Goal: Navigation & Orientation: Find specific page/section

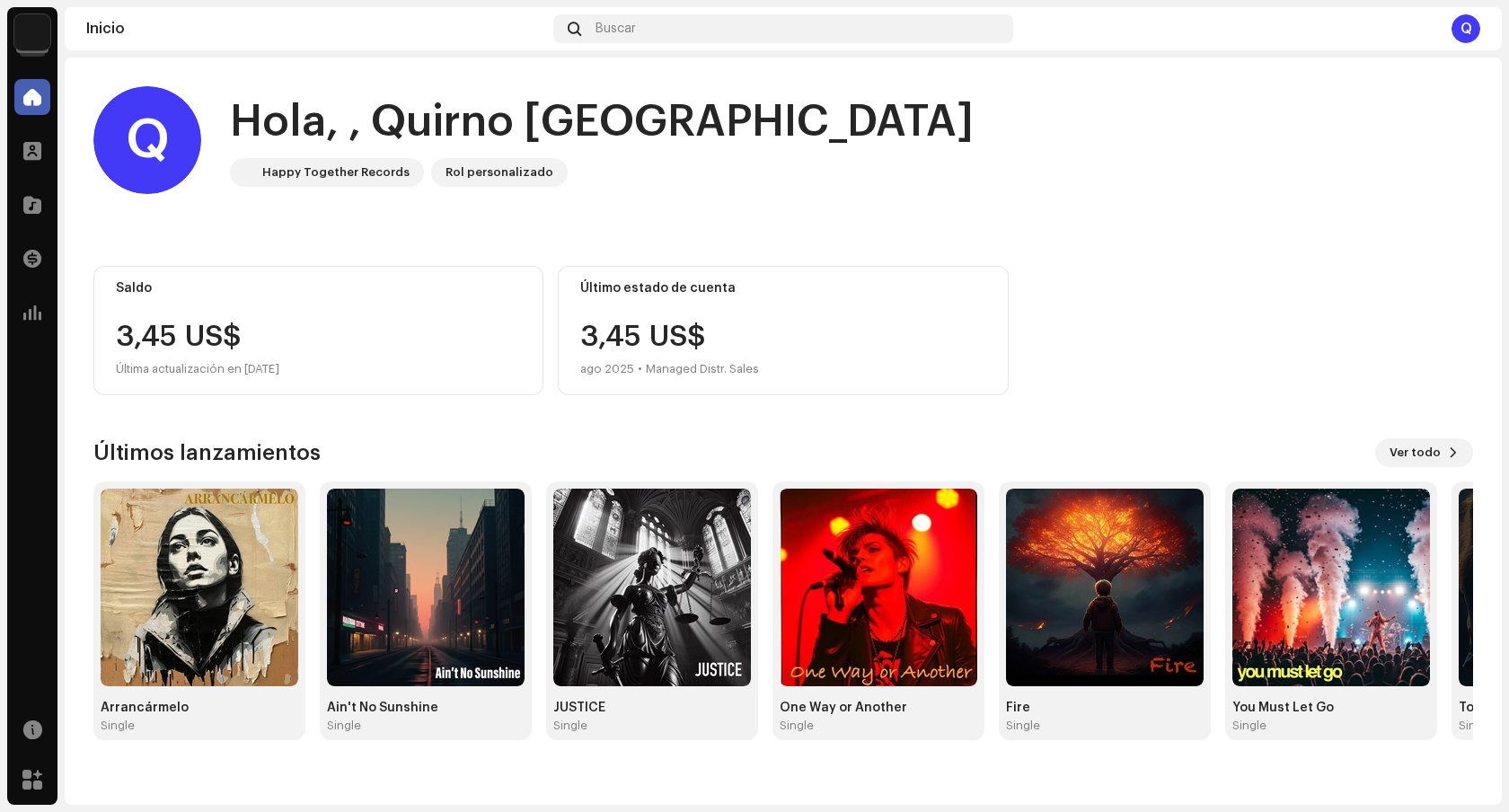
click at [38, 17] on img at bounding box center [32, 32] width 36 height 36
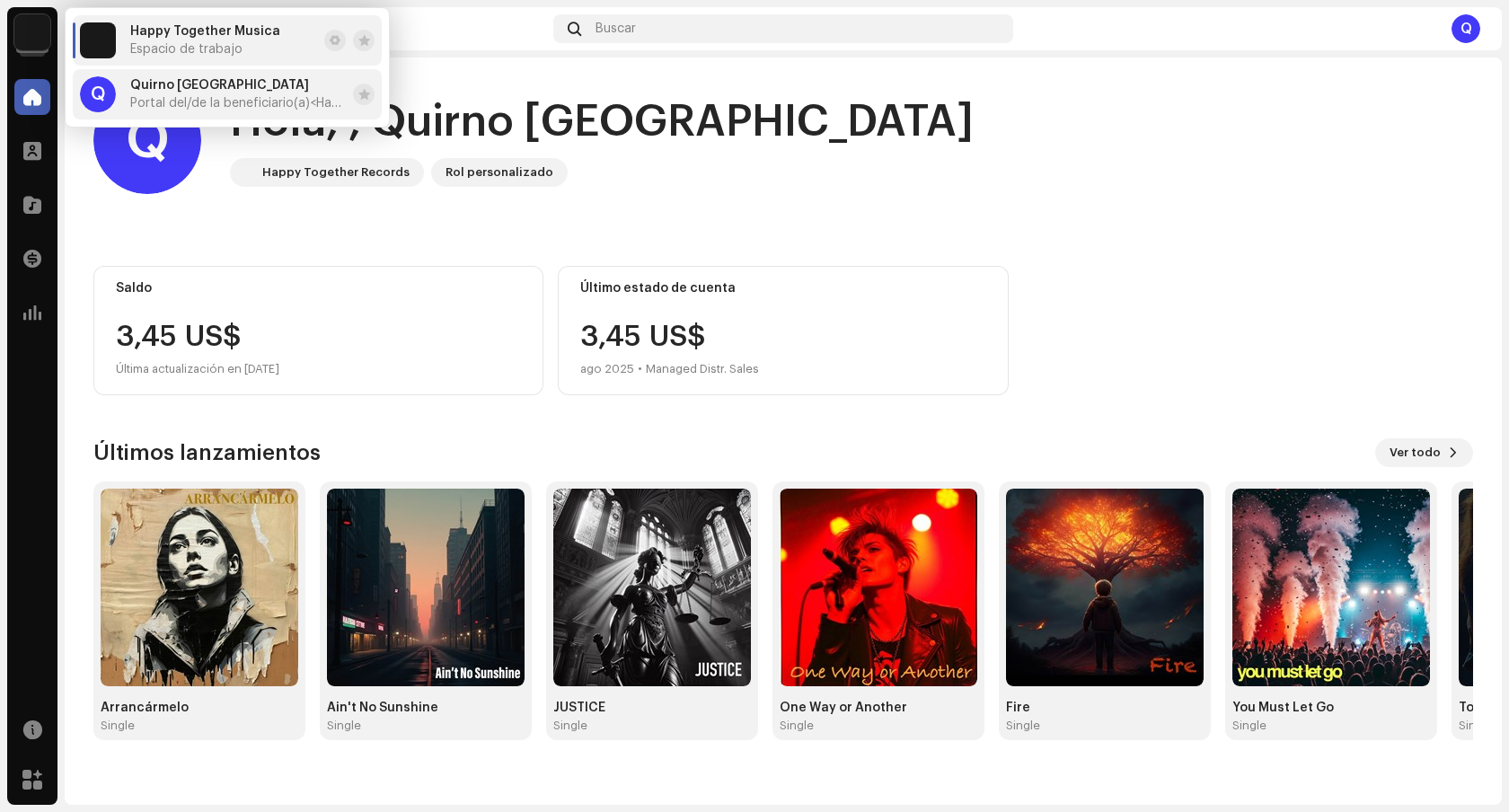
click at [198, 97] on span "Portal del/de la beneficiario(a) <Happy Together Records>" at bounding box center [238, 103] width 216 height 14
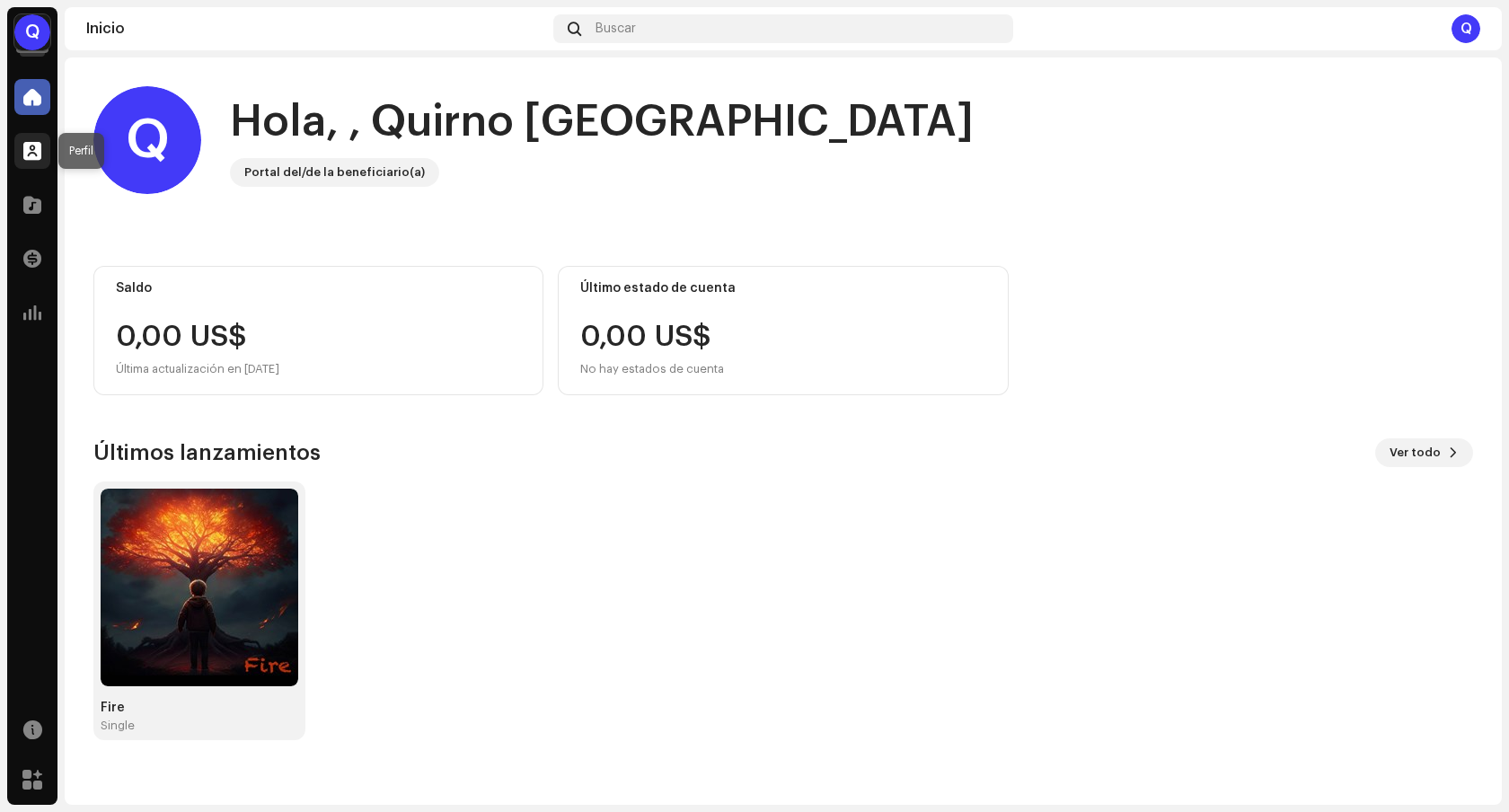
click at [40, 151] on span at bounding box center [32, 151] width 18 height 14
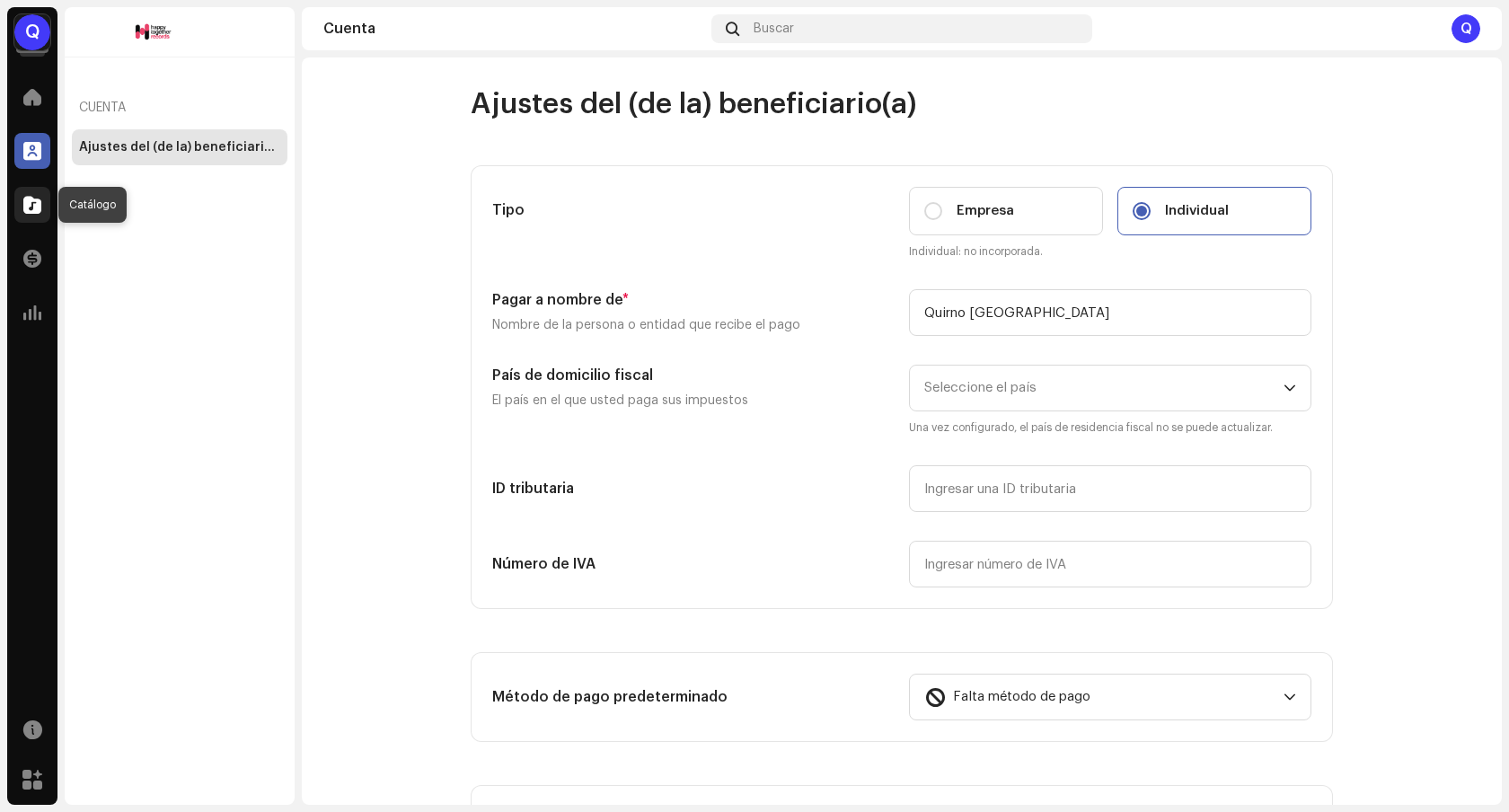
click at [36, 211] on span at bounding box center [32, 205] width 18 height 14
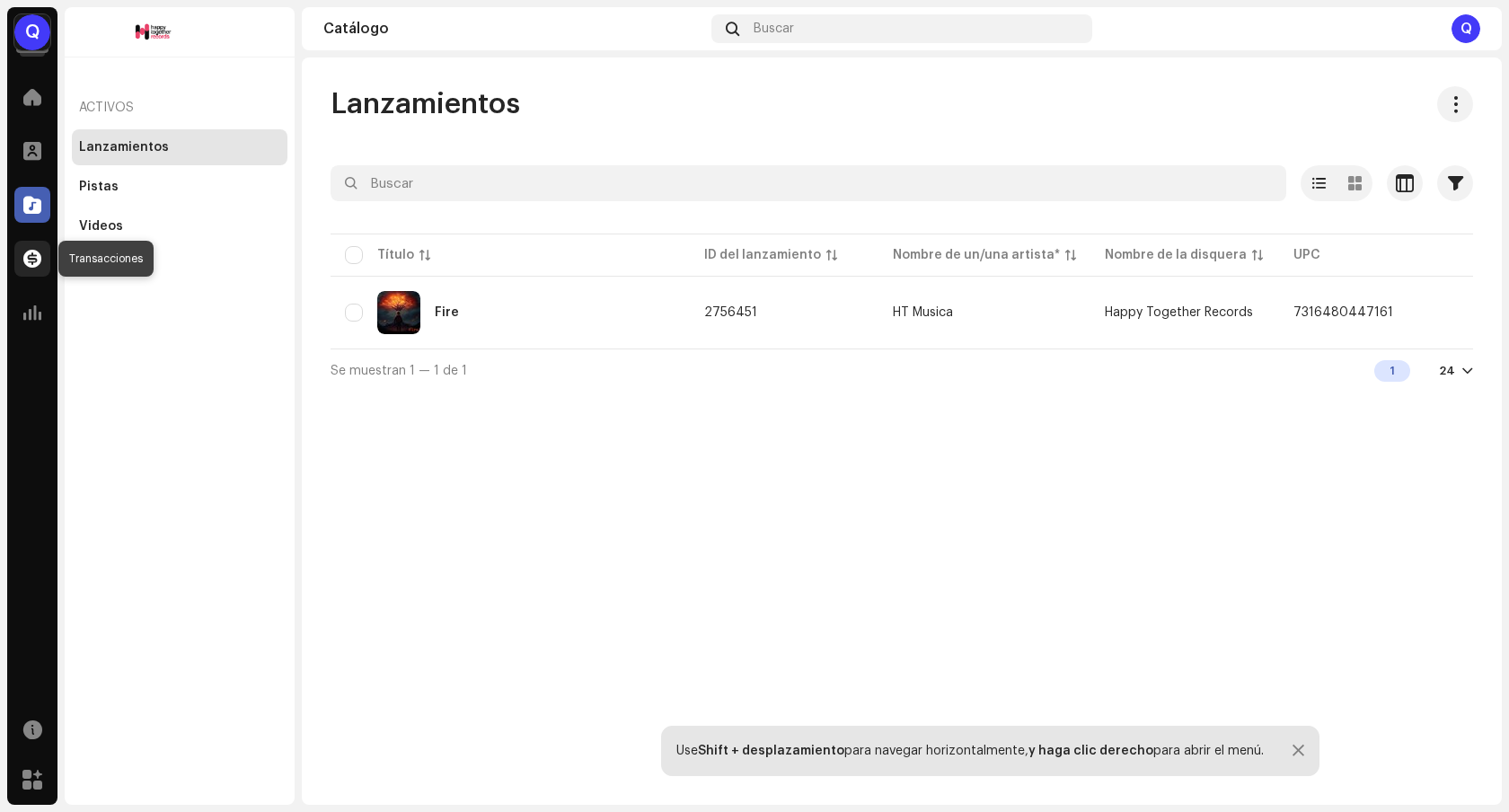
click at [38, 264] on span at bounding box center [32, 259] width 18 height 14
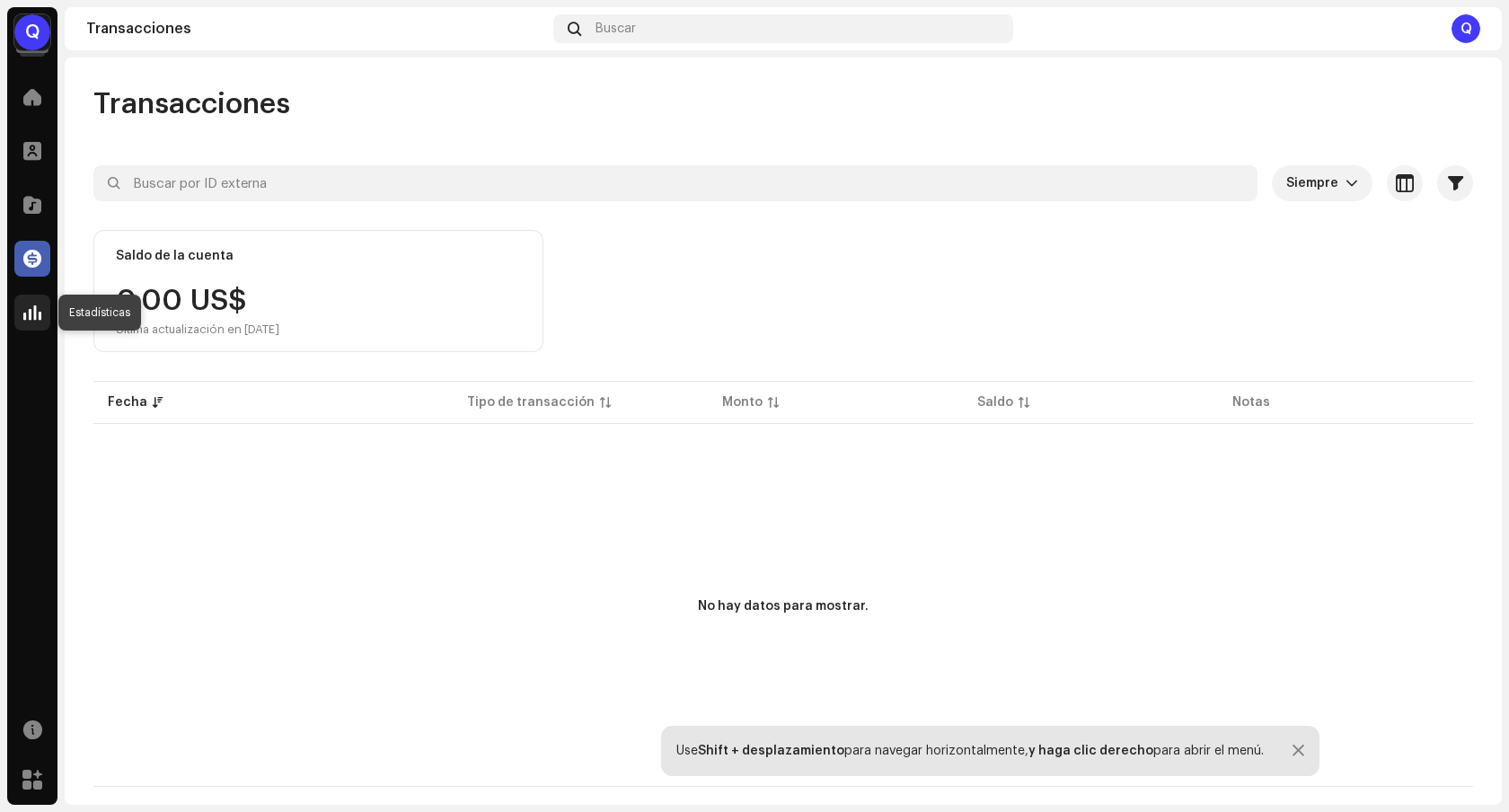
click at [31, 320] on span at bounding box center [32, 313] width 18 height 14
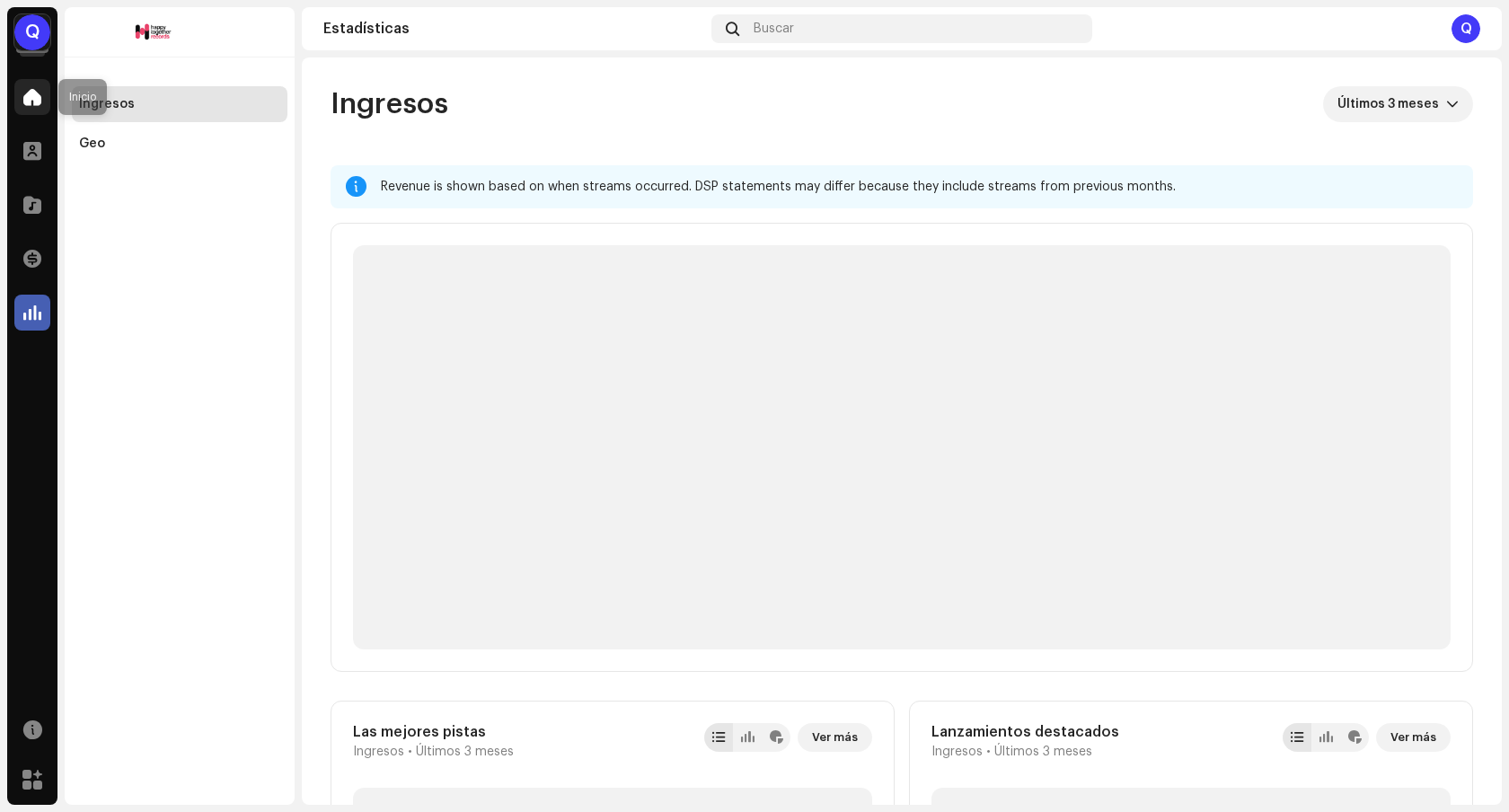
click at [29, 104] on span at bounding box center [32, 97] width 18 height 14
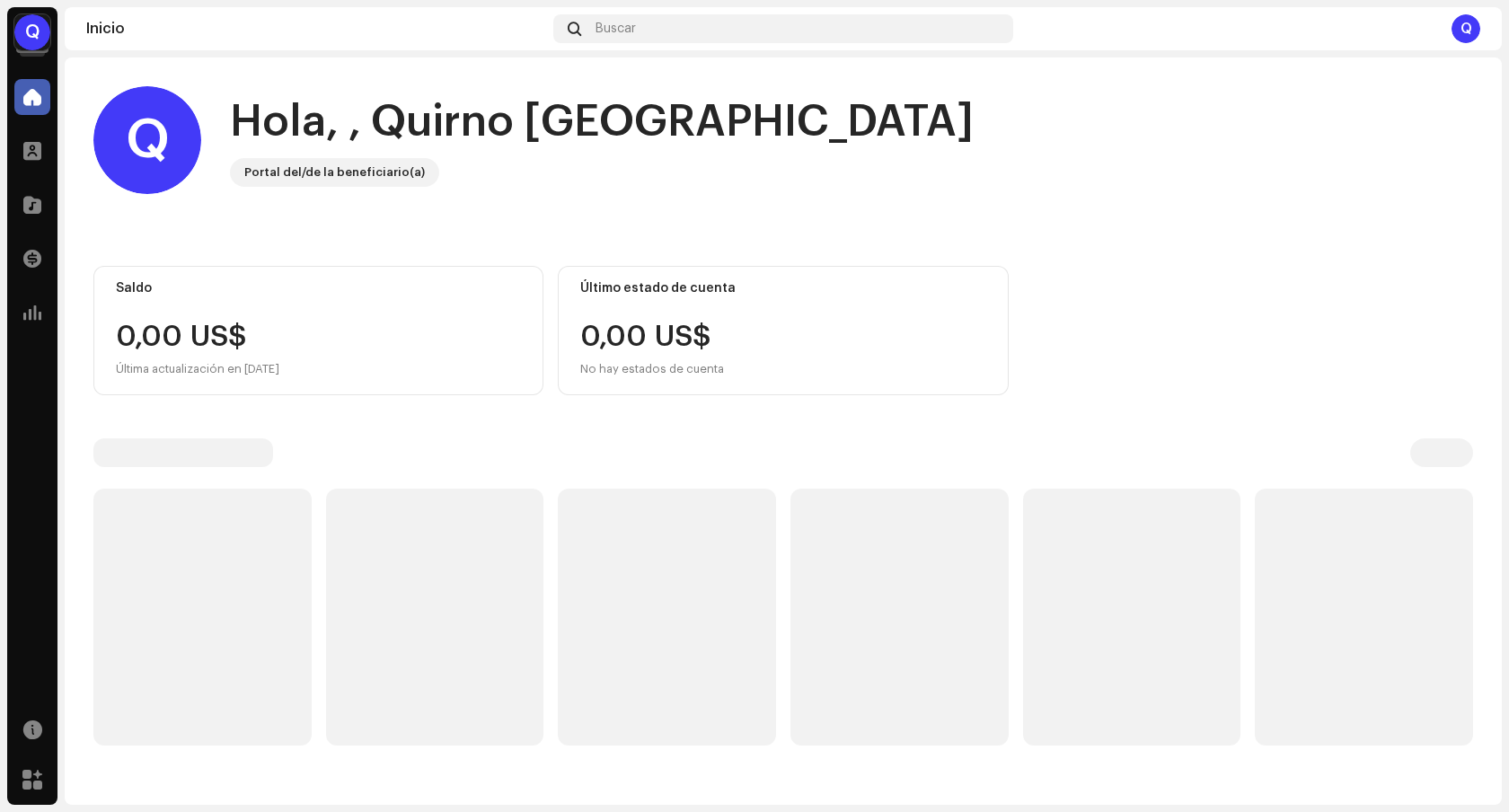
click at [38, 24] on div "Q" at bounding box center [32, 32] width 36 height 36
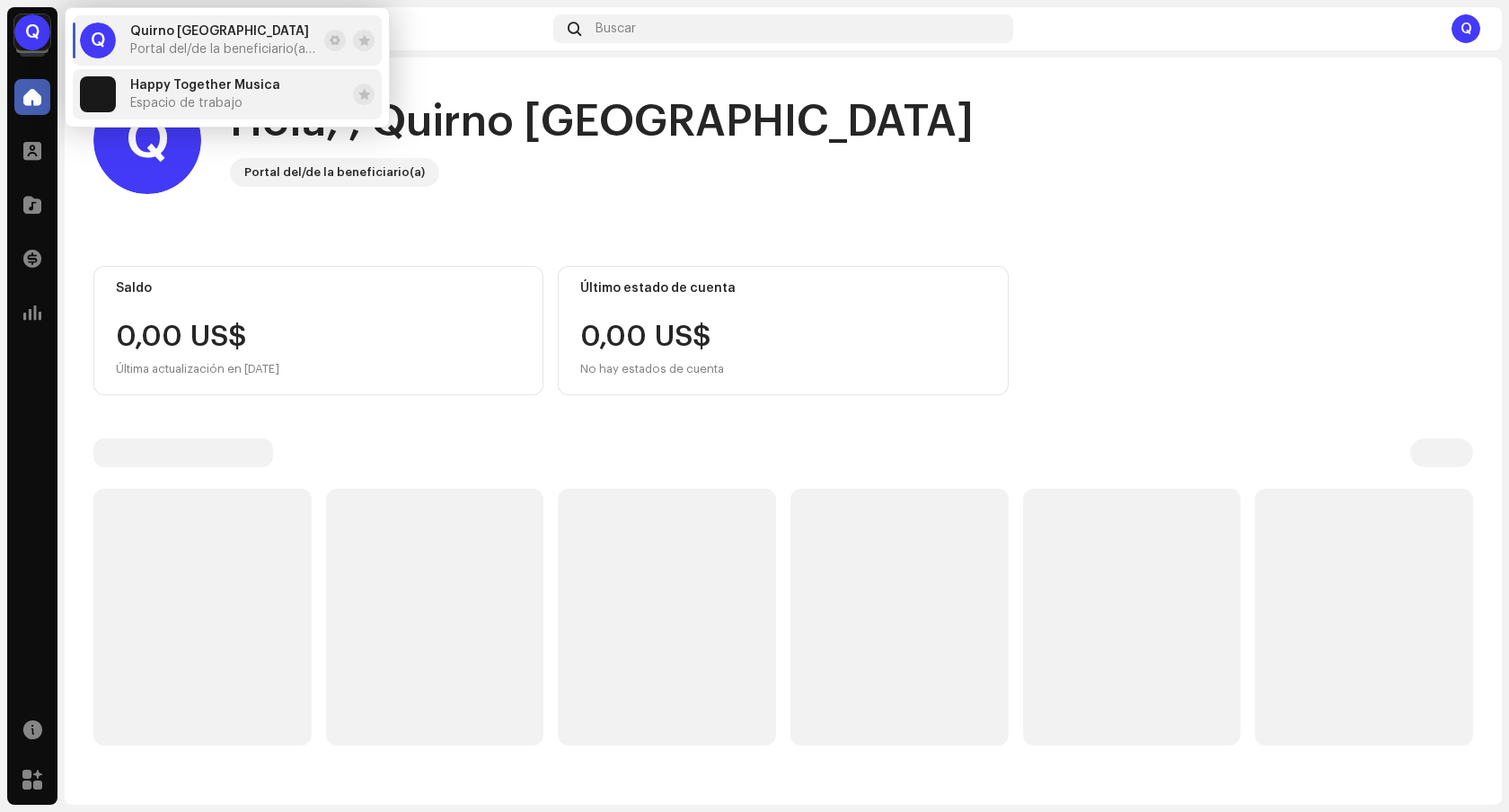
click at [149, 91] on span "Happy Together Musica" at bounding box center [205, 85] width 150 height 14
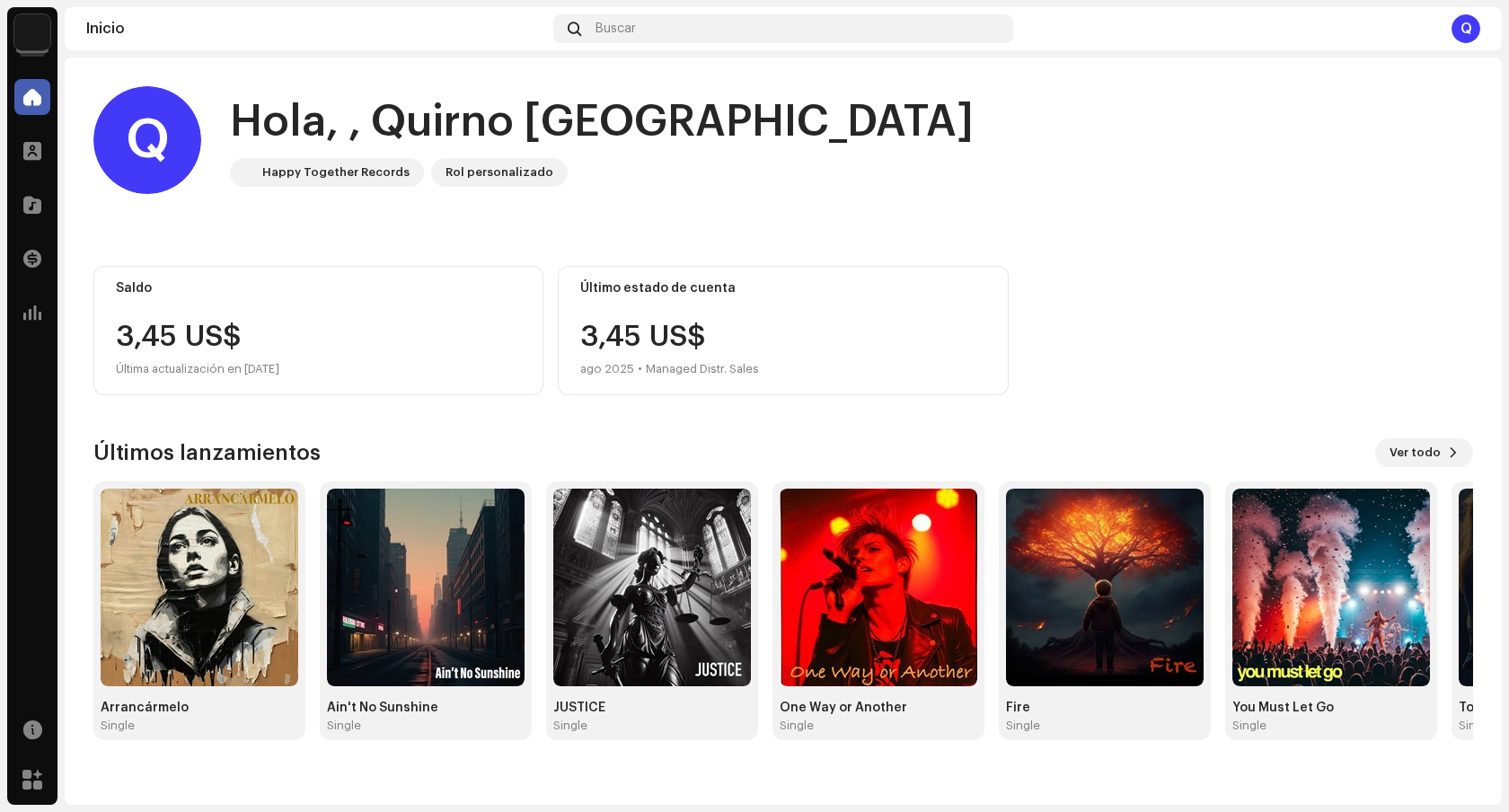
click at [31, 11] on navigation-account-switch "Happy Together Musica" at bounding box center [32, 32] width 50 height 50
click at [31, 22] on img at bounding box center [32, 32] width 36 height 36
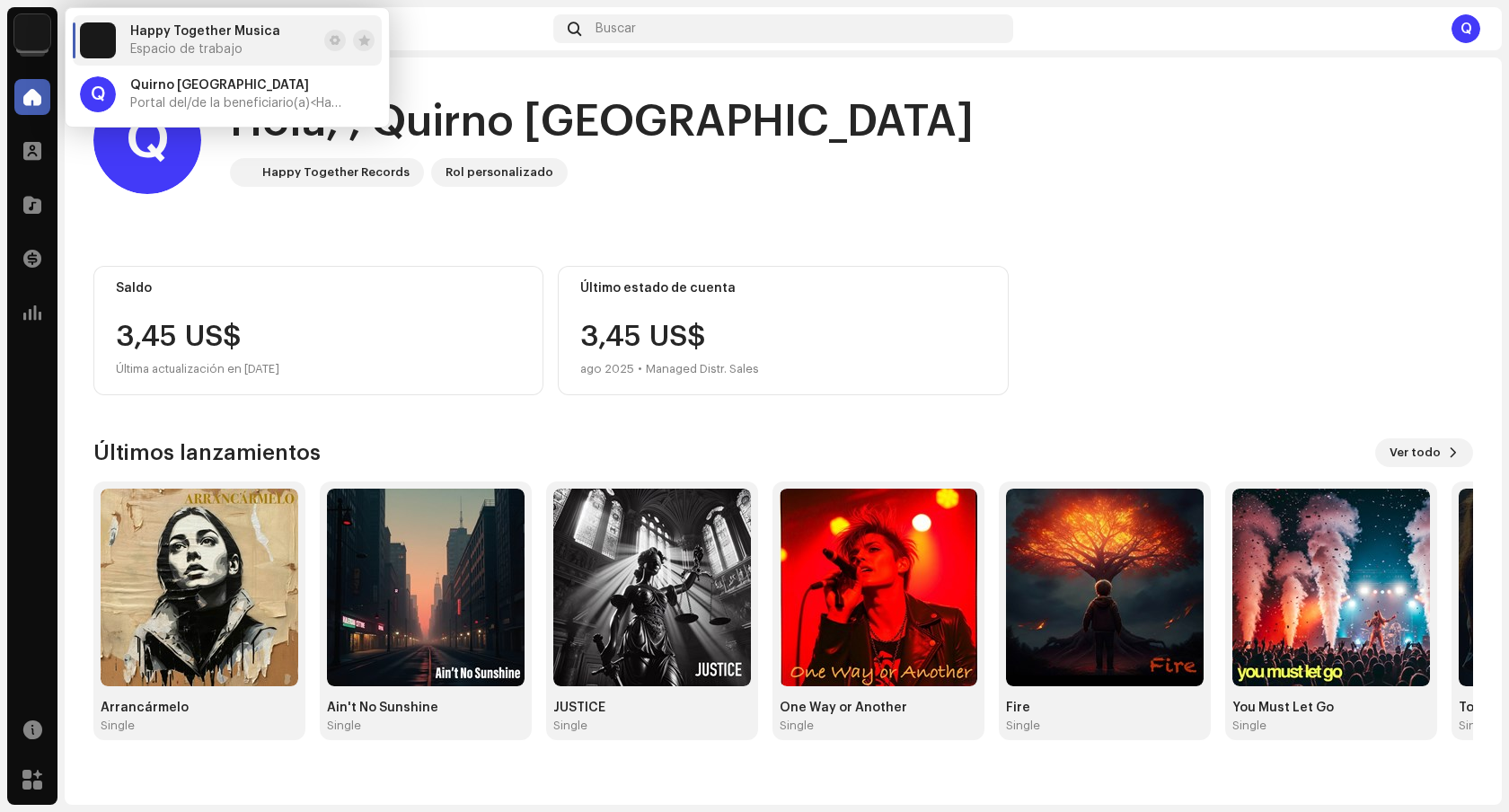
click at [280, 40] on li "Happy Together Musica Espacio de trabajo" at bounding box center [228, 40] width 309 height 50
click at [247, 107] on span "Portal del/de la beneficiario(a) <Happy Together Records>" at bounding box center [238, 103] width 216 height 14
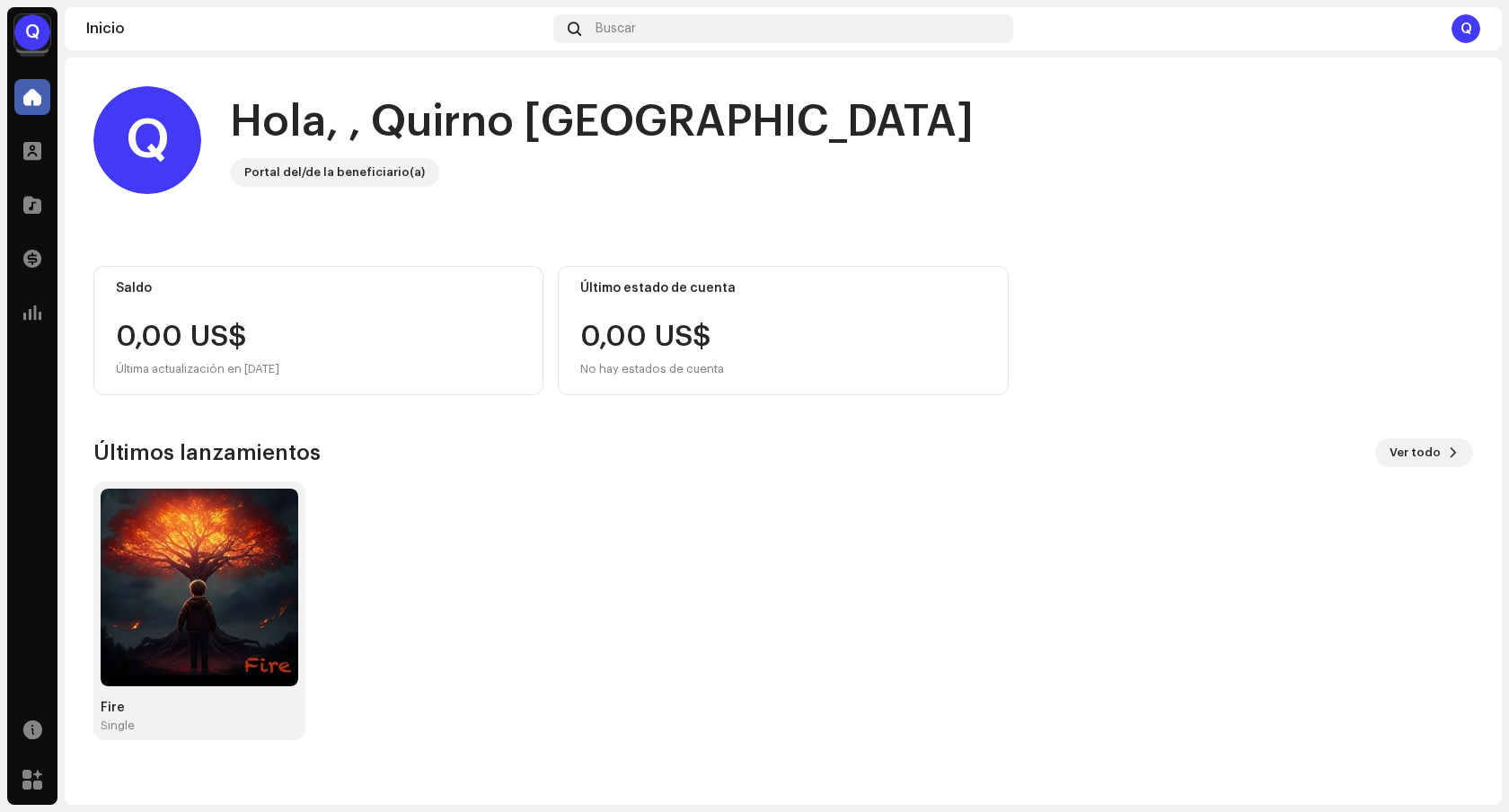
click at [40, 34] on div "Q" at bounding box center [32, 32] width 36 height 36
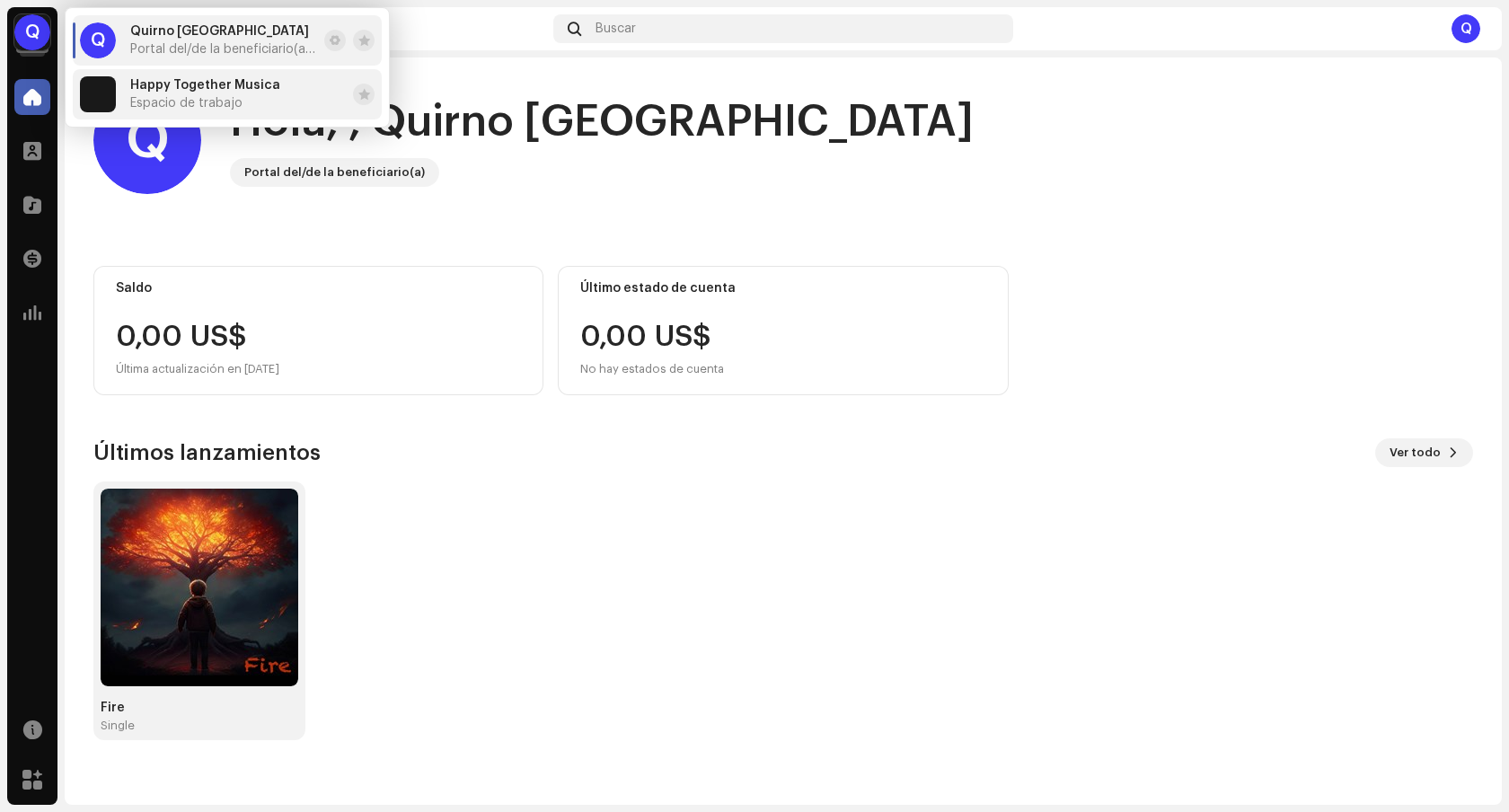
click at [188, 103] on span "Espacio de trabajo" at bounding box center [186, 103] width 112 height 14
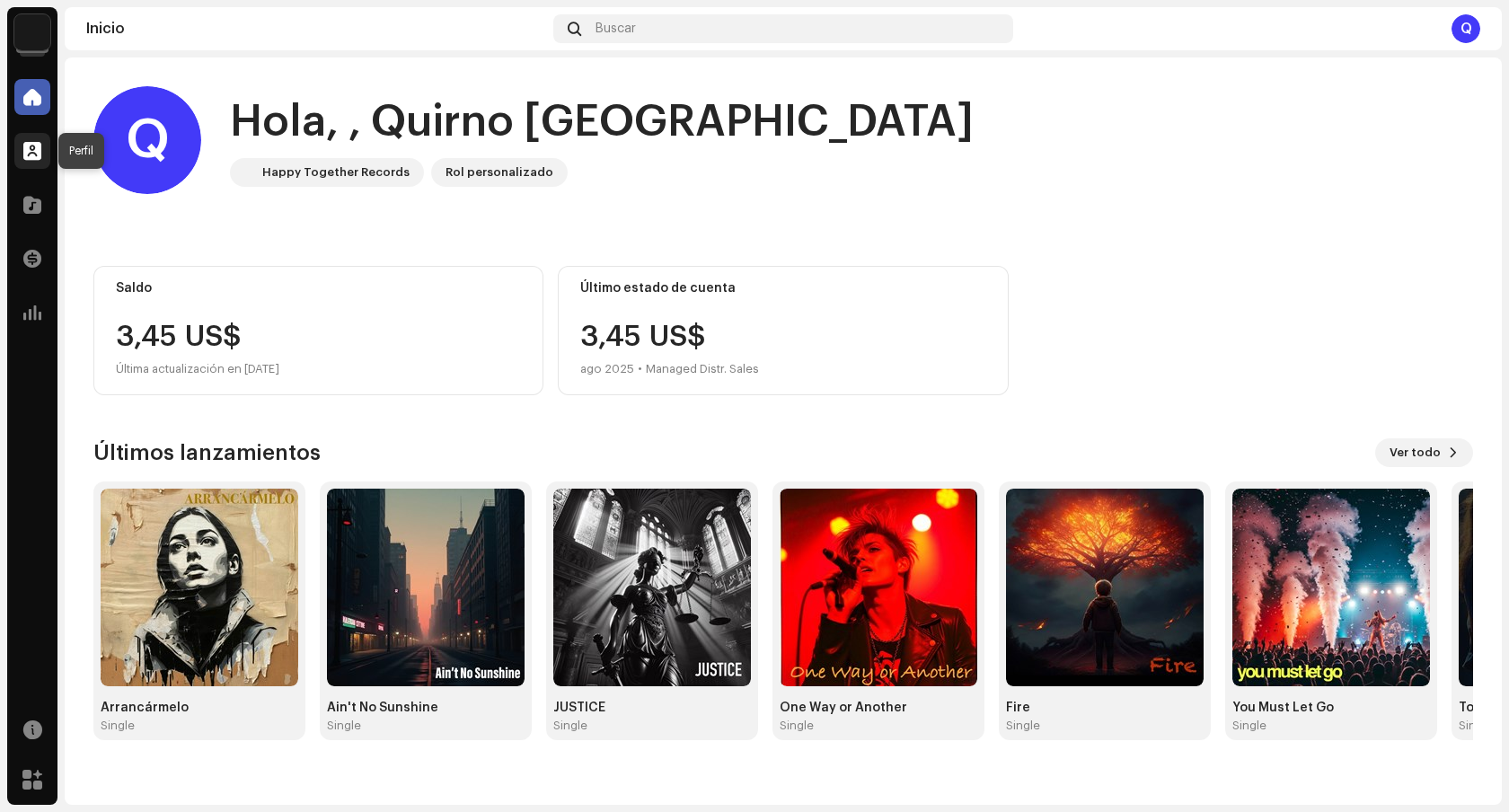
click at [40, 162] on div at bounding box center [32, 151] width 36 height 36
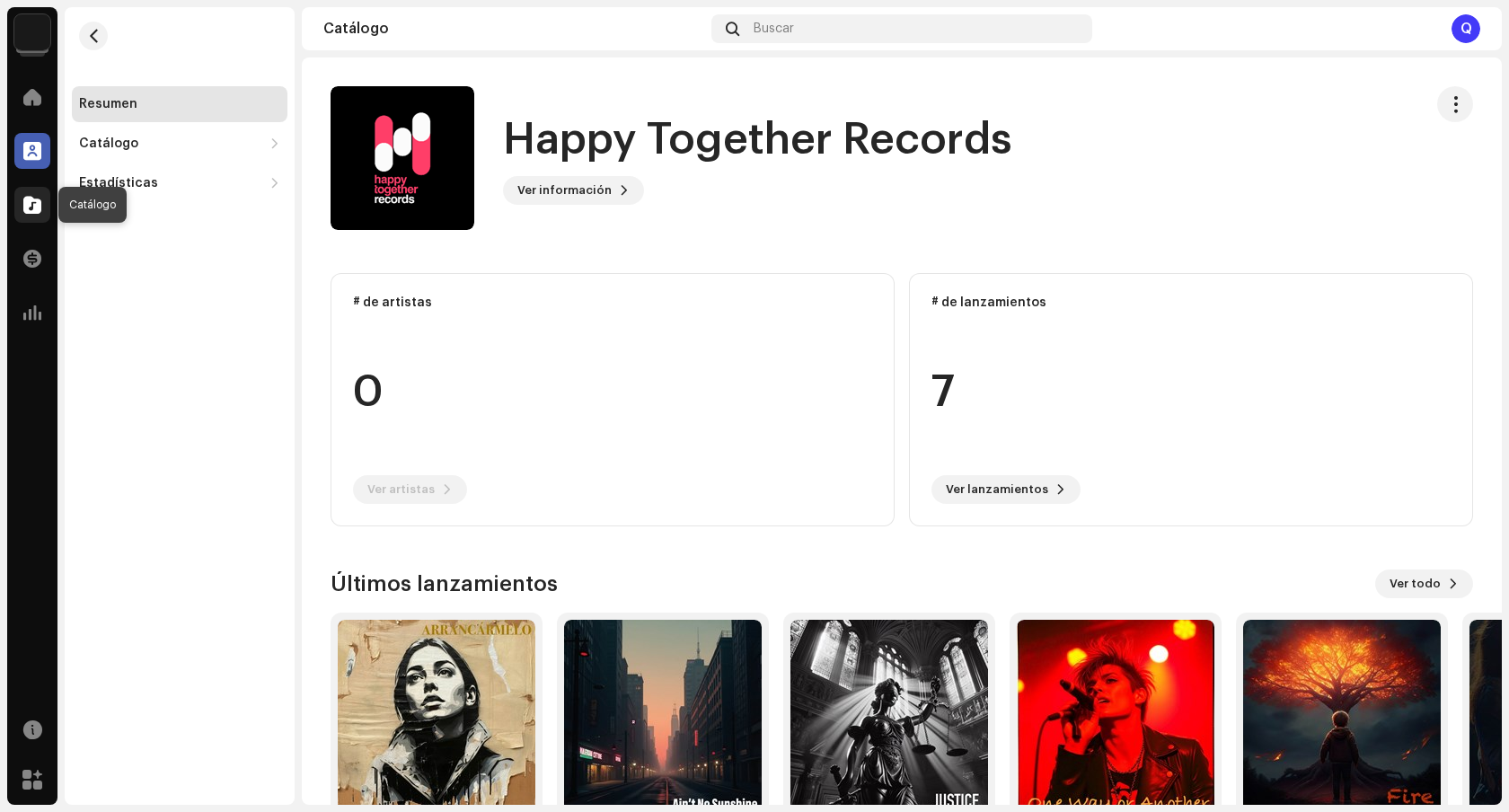
click at [36, 210] on span at bounding box center [32, 205] width 18 height 14
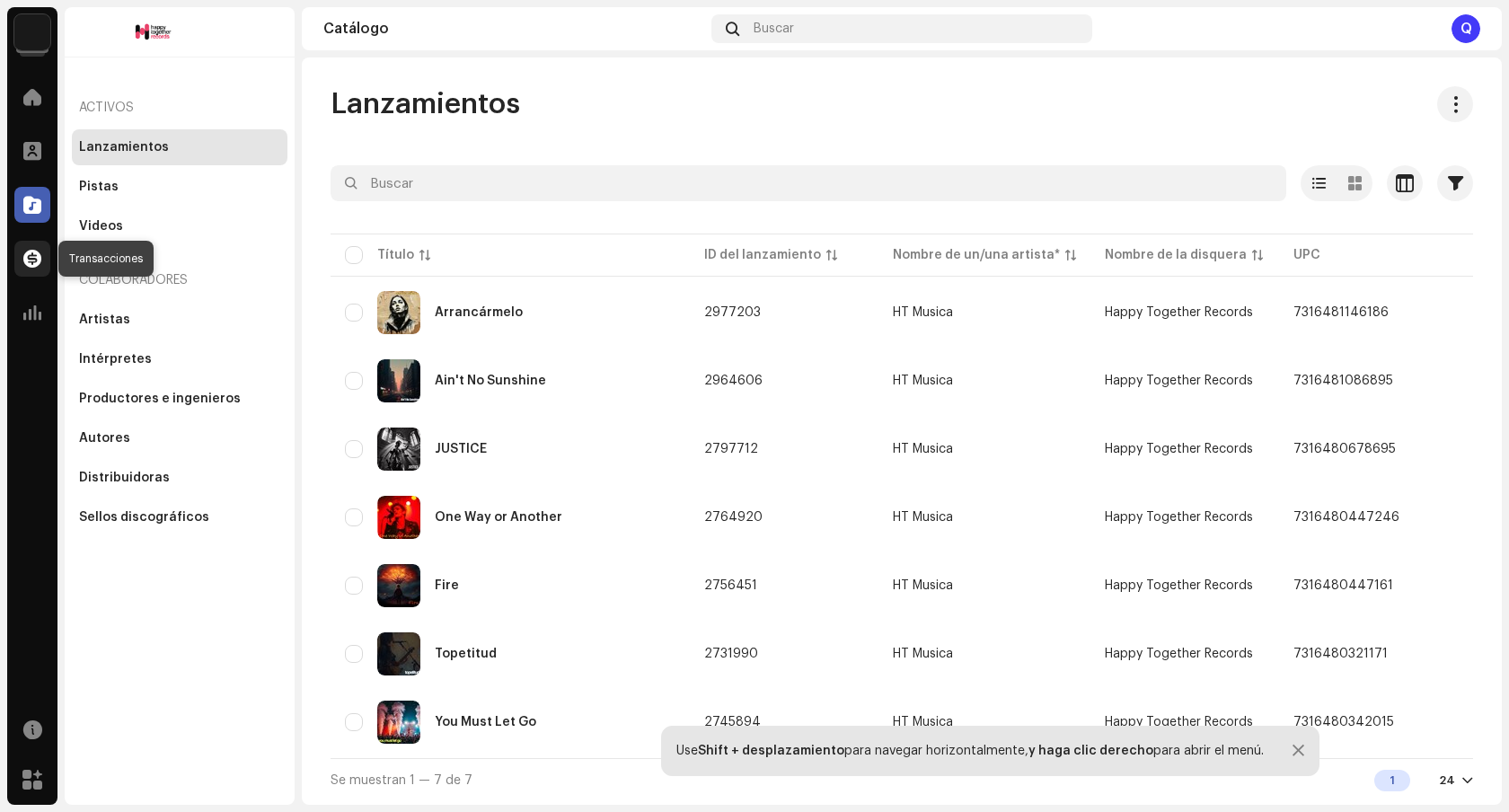
click at [31, 258] on span at bounding box center [32, 259] width 18 height 14
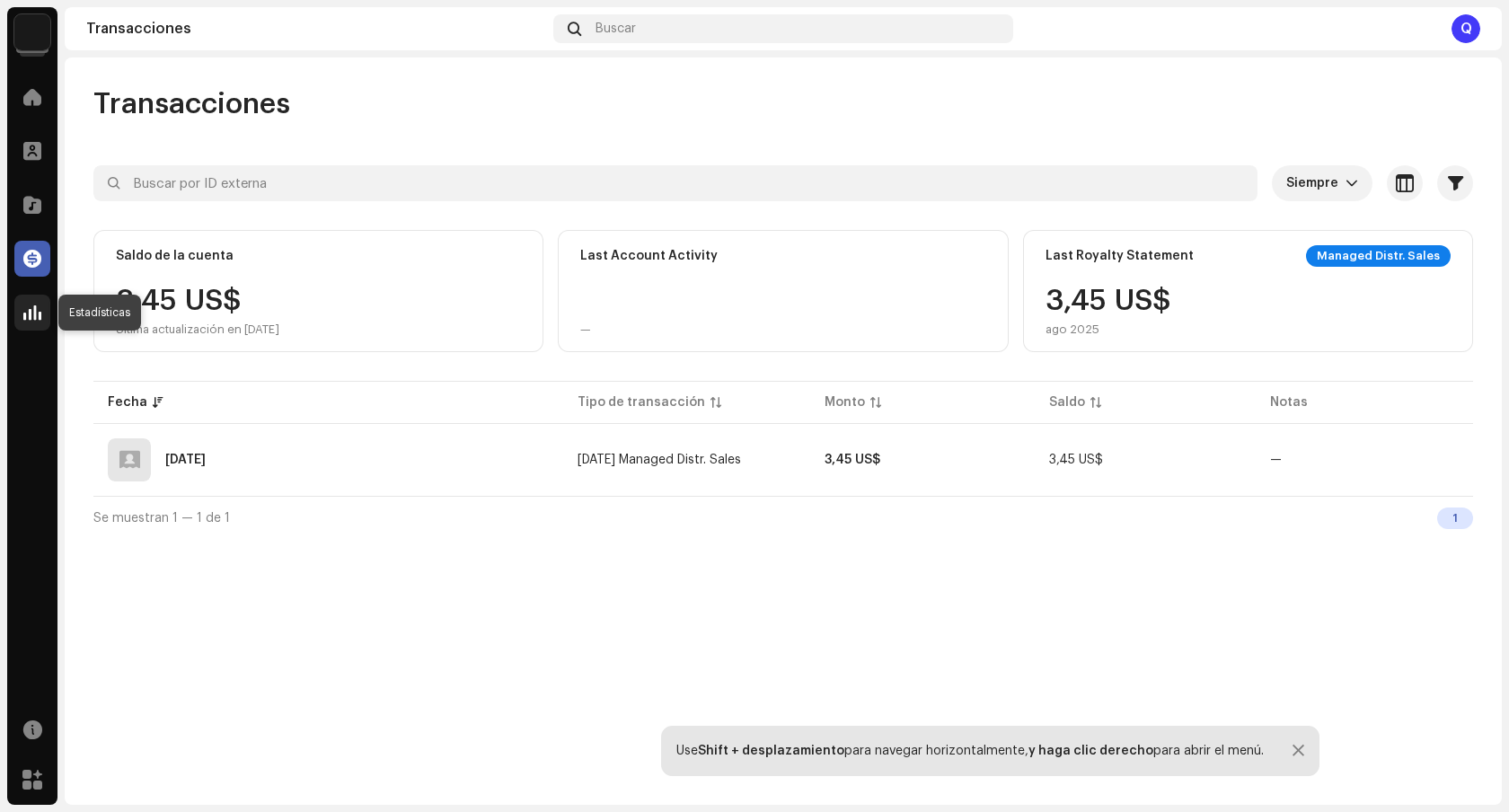
click at [32, 317] on span at bounding box center [32, 313] width 18 height 14
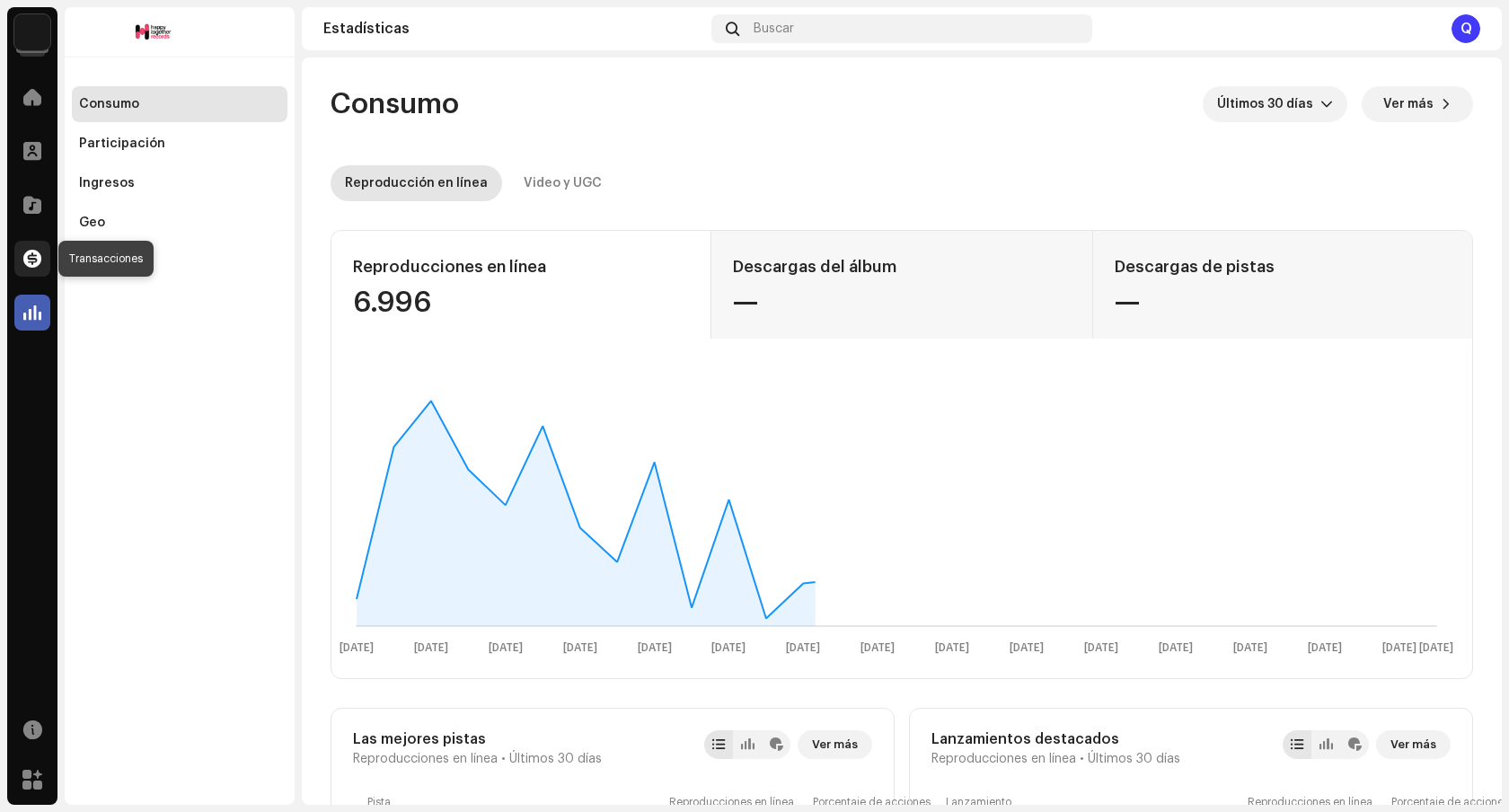
click at [32, 268] on div at bounding box center [32, 259] width 36 height 36
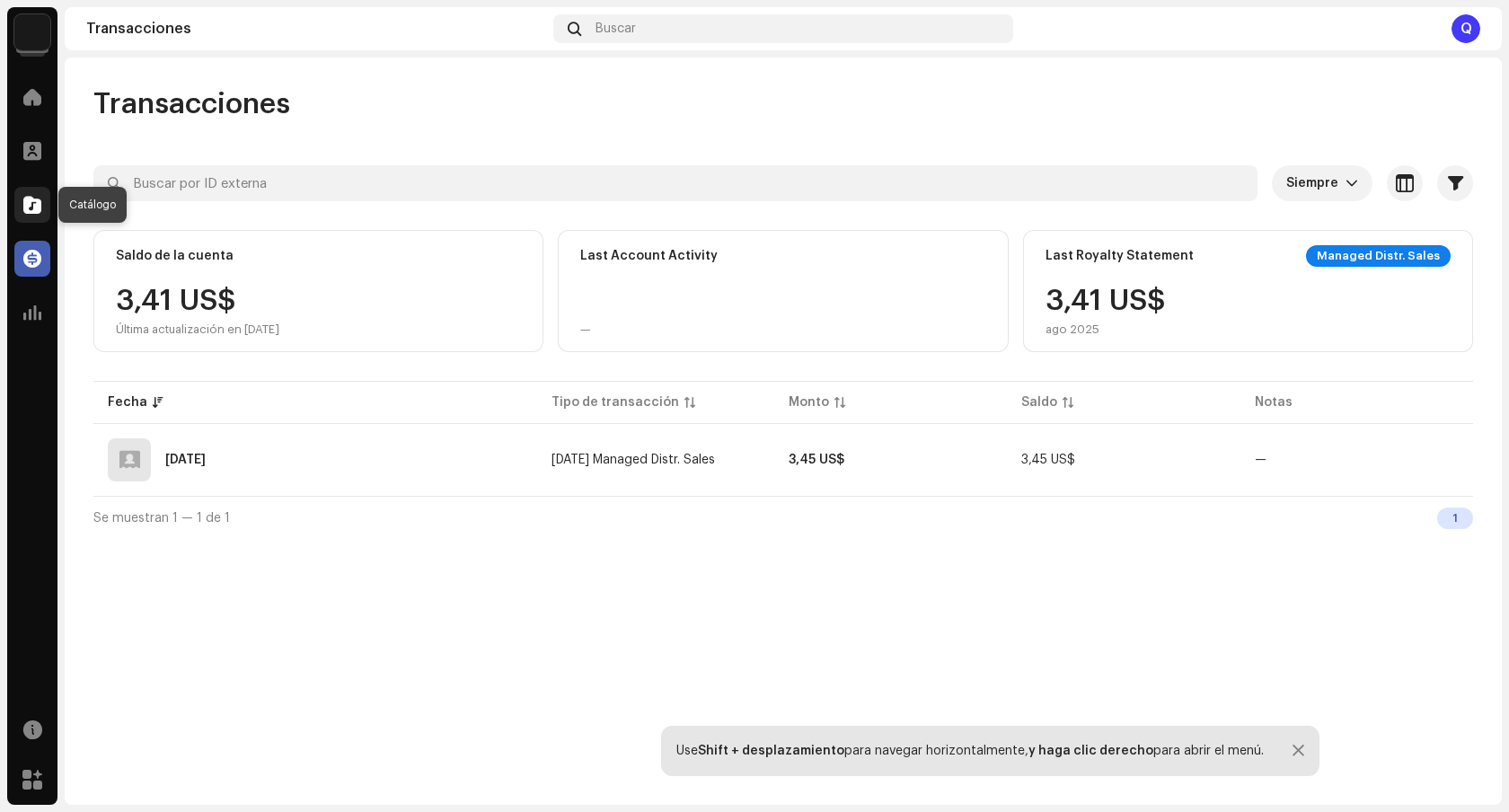
click at [35, 205] on span at bounding box center [32, 205] width 18 height 14
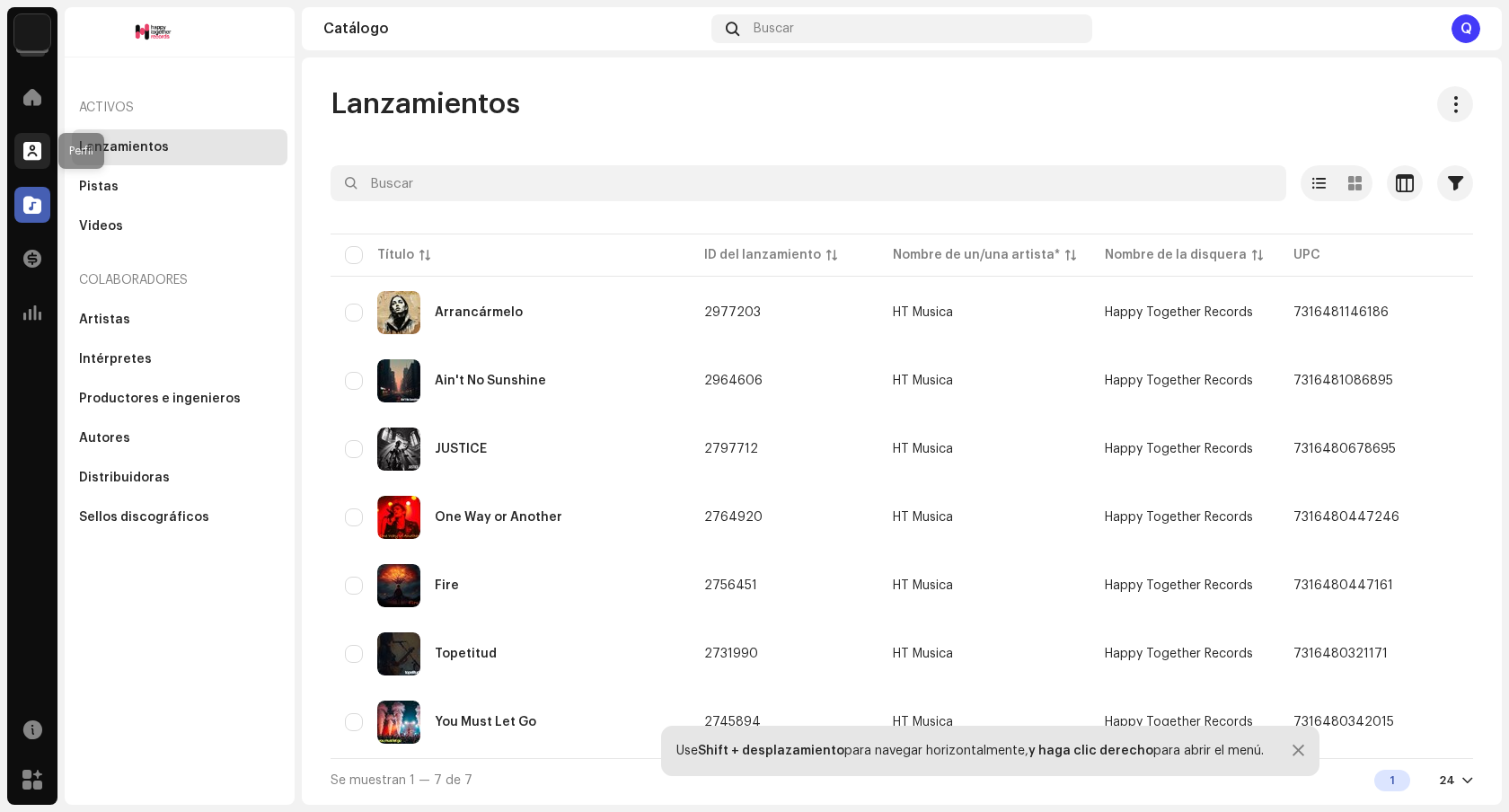
click at [47, 142] on div at bounding box center [32, 151] width 36 height 36
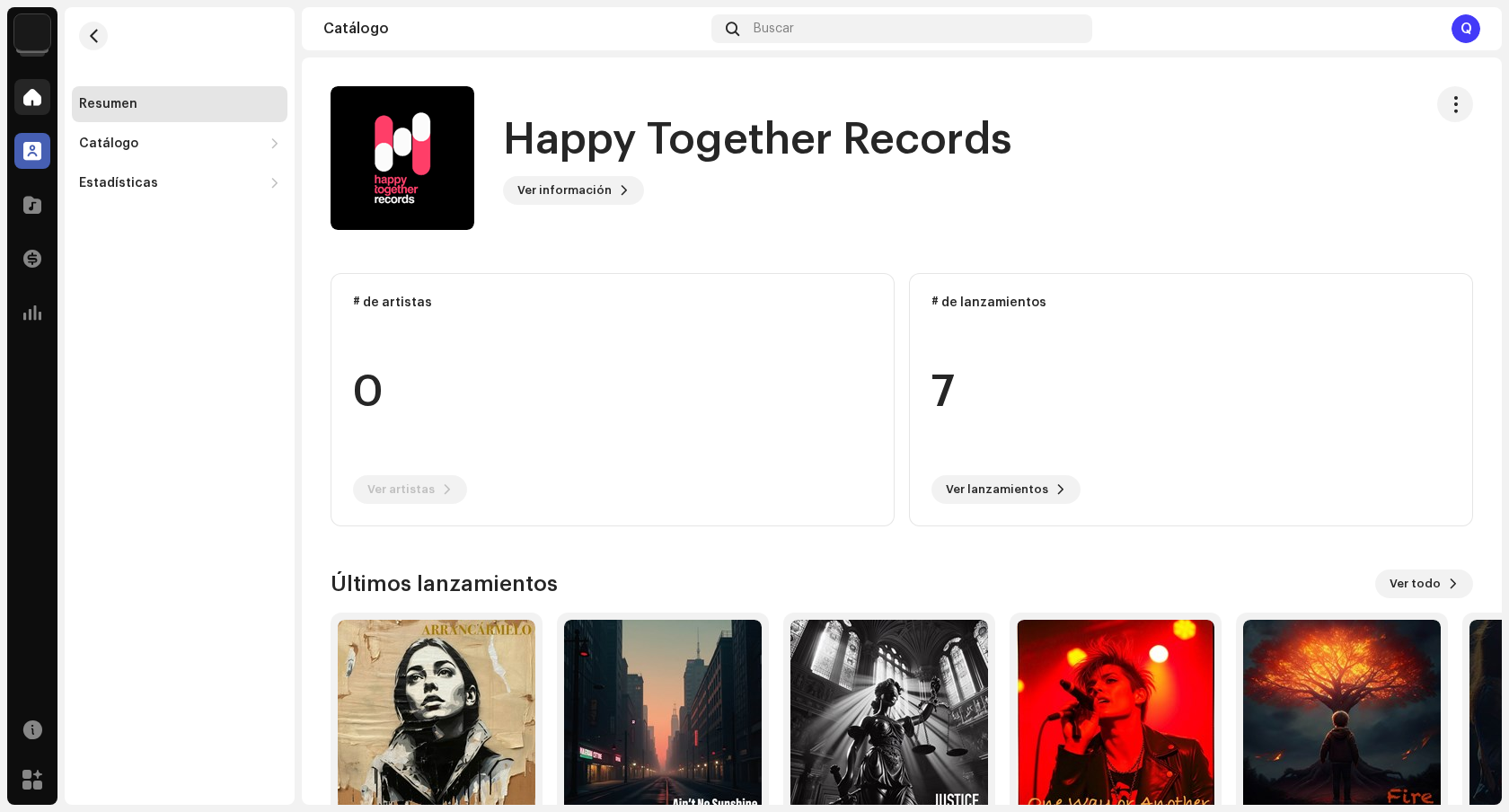
drag, startPoint x: 54, startPoint y: 97, endPoint x: 39, endPoint y: 96, distance: 15.0
click at [52, 97] on div "Inicio" at bounding box center [32, 97] width 50 height 50
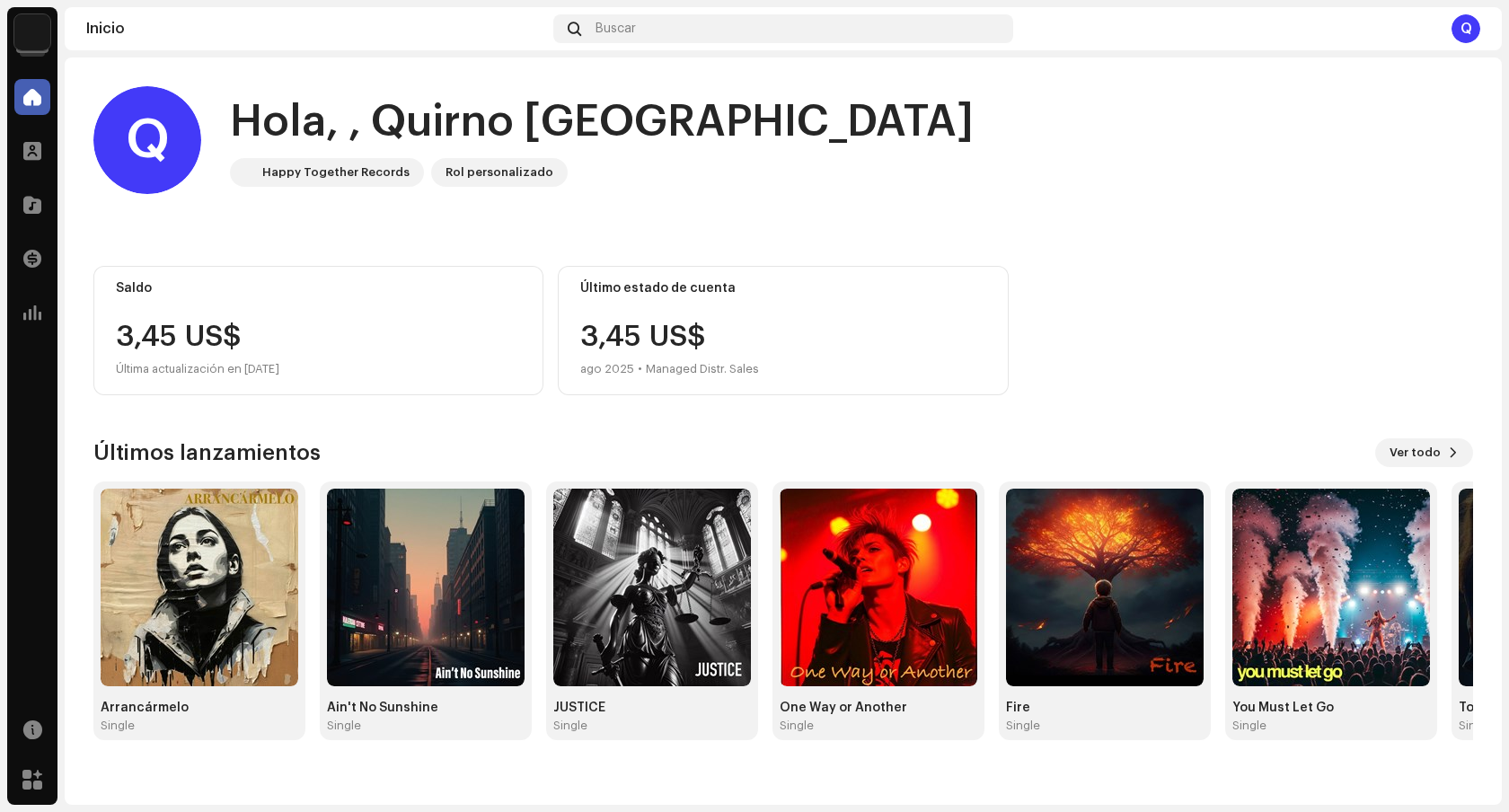
click at [38, 22] on img at bounding box center [32, 32] width 36 height 36
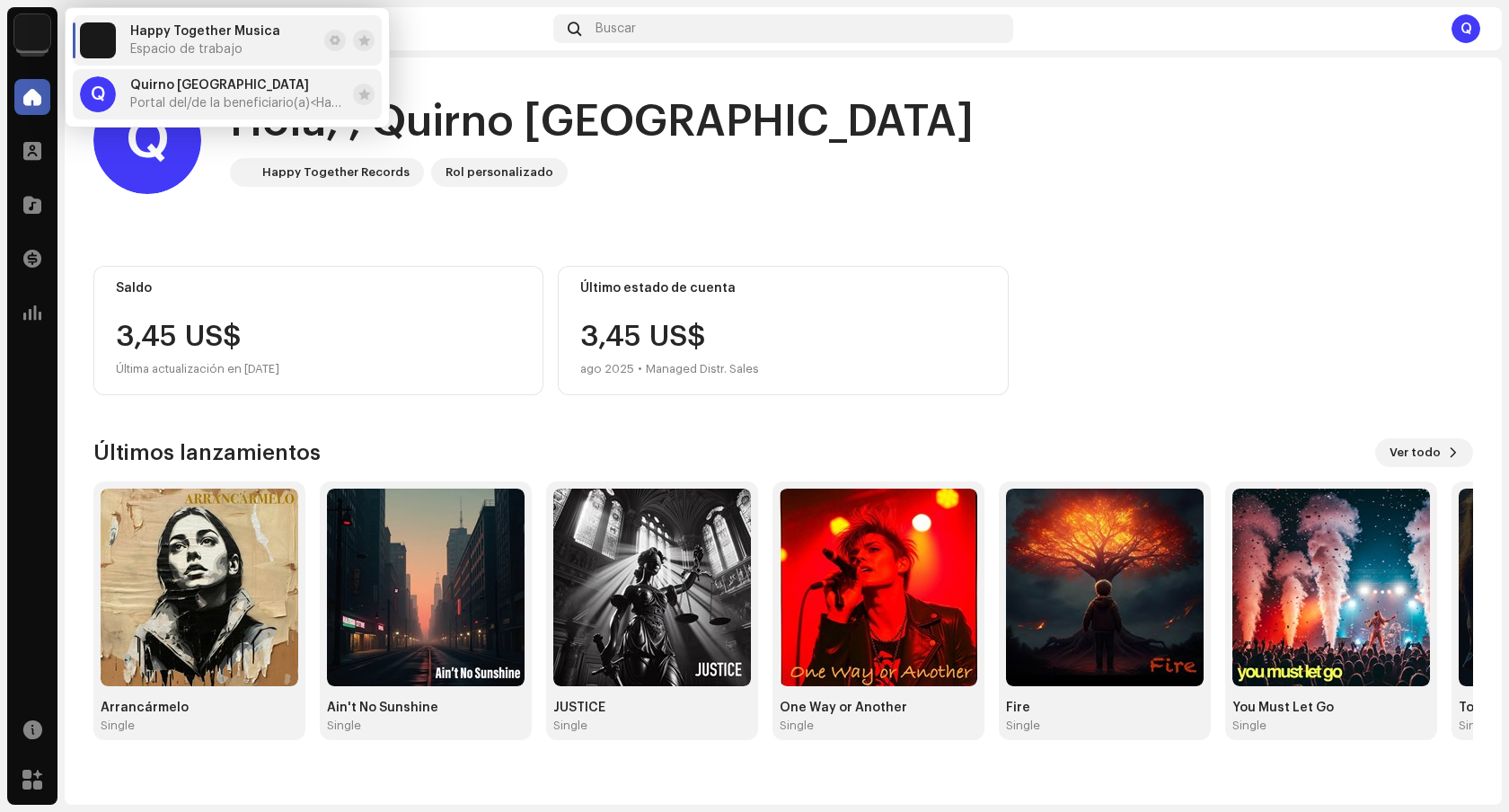
click at [266, 94] on div "Quirno Mexico Portal del/de la beneficiario(a) <Happy Together Records>" at bounding box center [238, 94] width 216 height 32
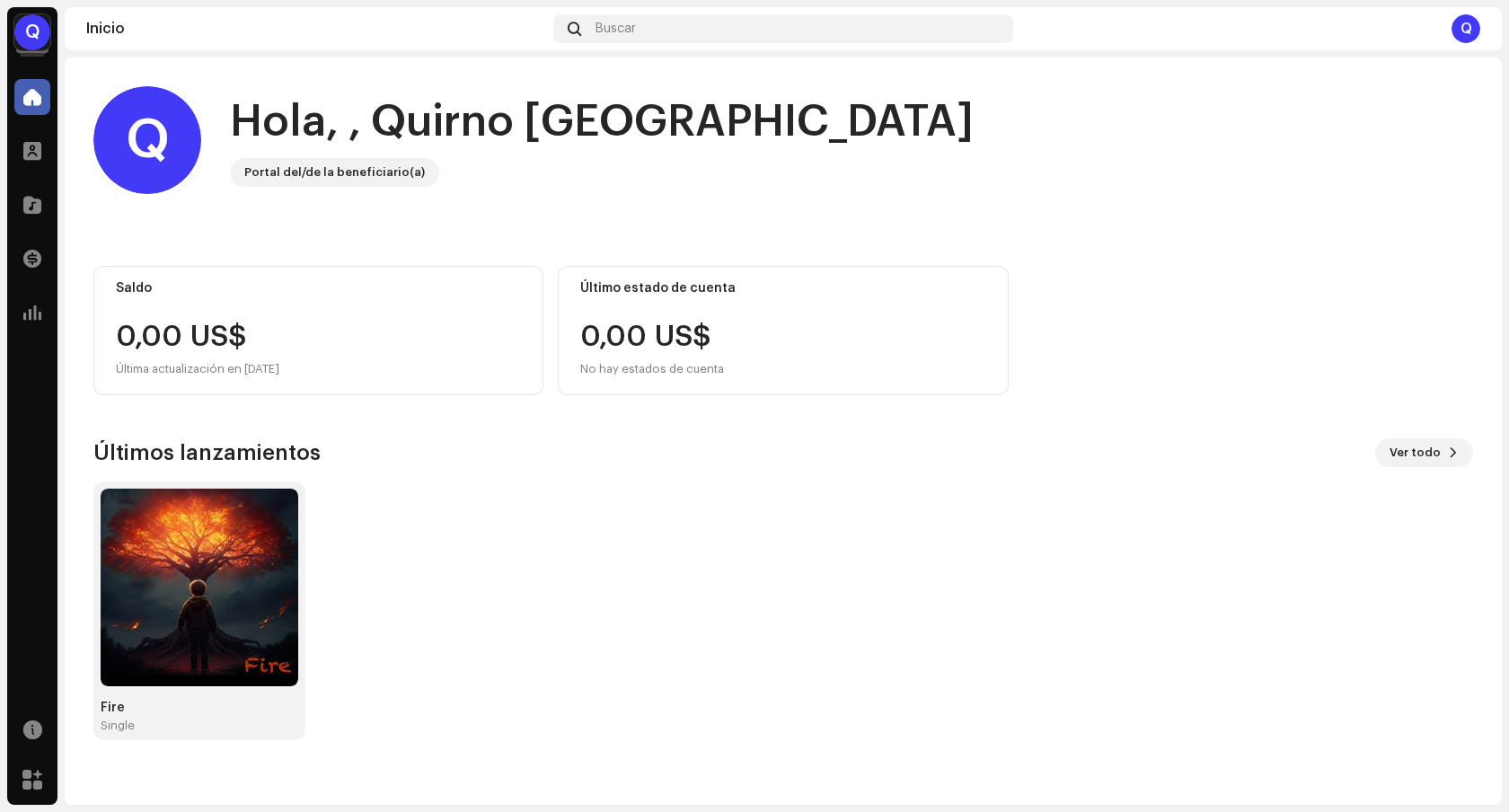
click at [1463, 36] on div "Q" at bounding box center [1466, 29] width 29 height 29
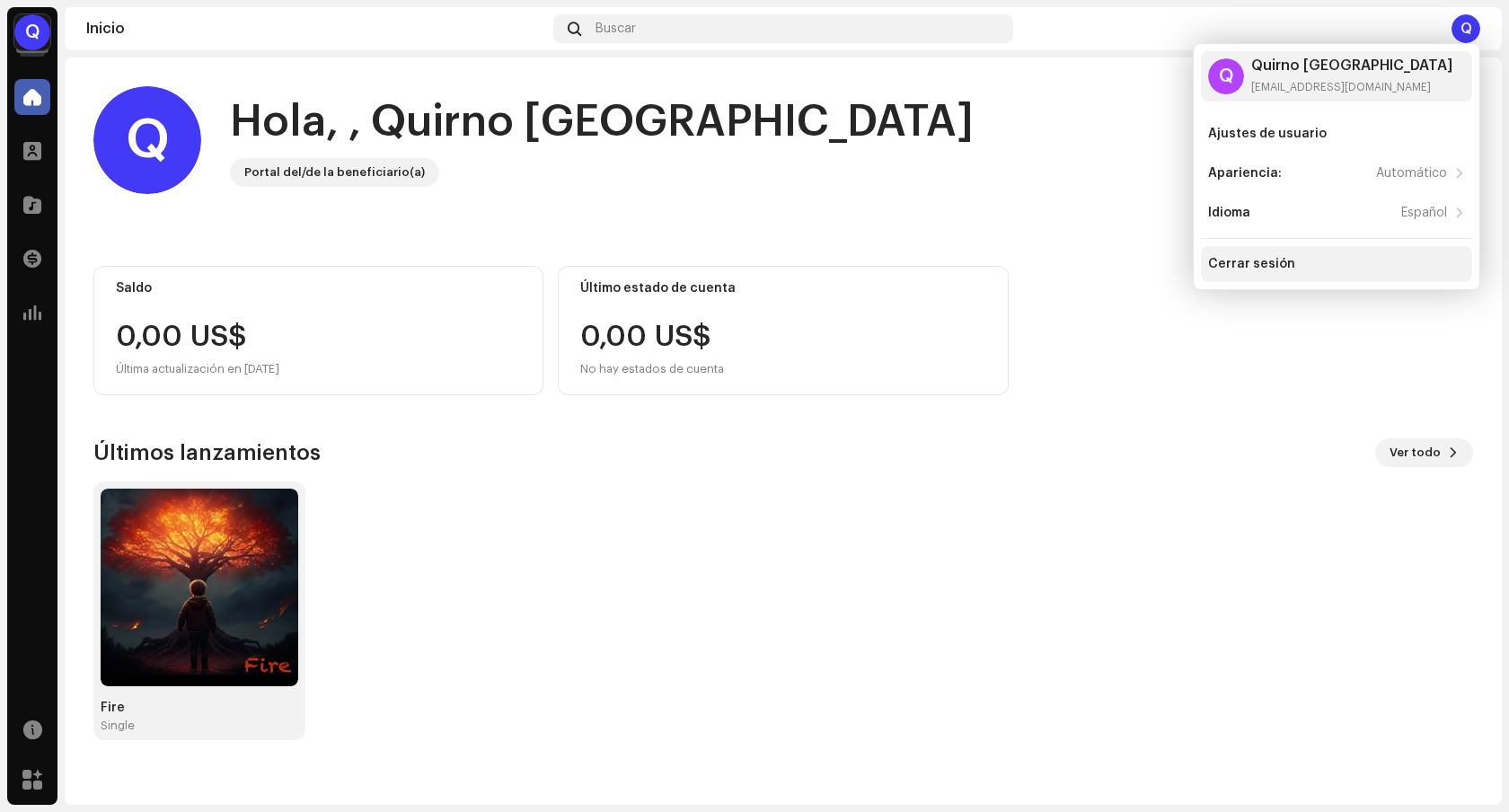
click at [1353, 254] on div "Cerrar sesión" at bounding box center [1337, 264] width 272 height 36
